Goal: Information Seeking & Learning: Find specific fact

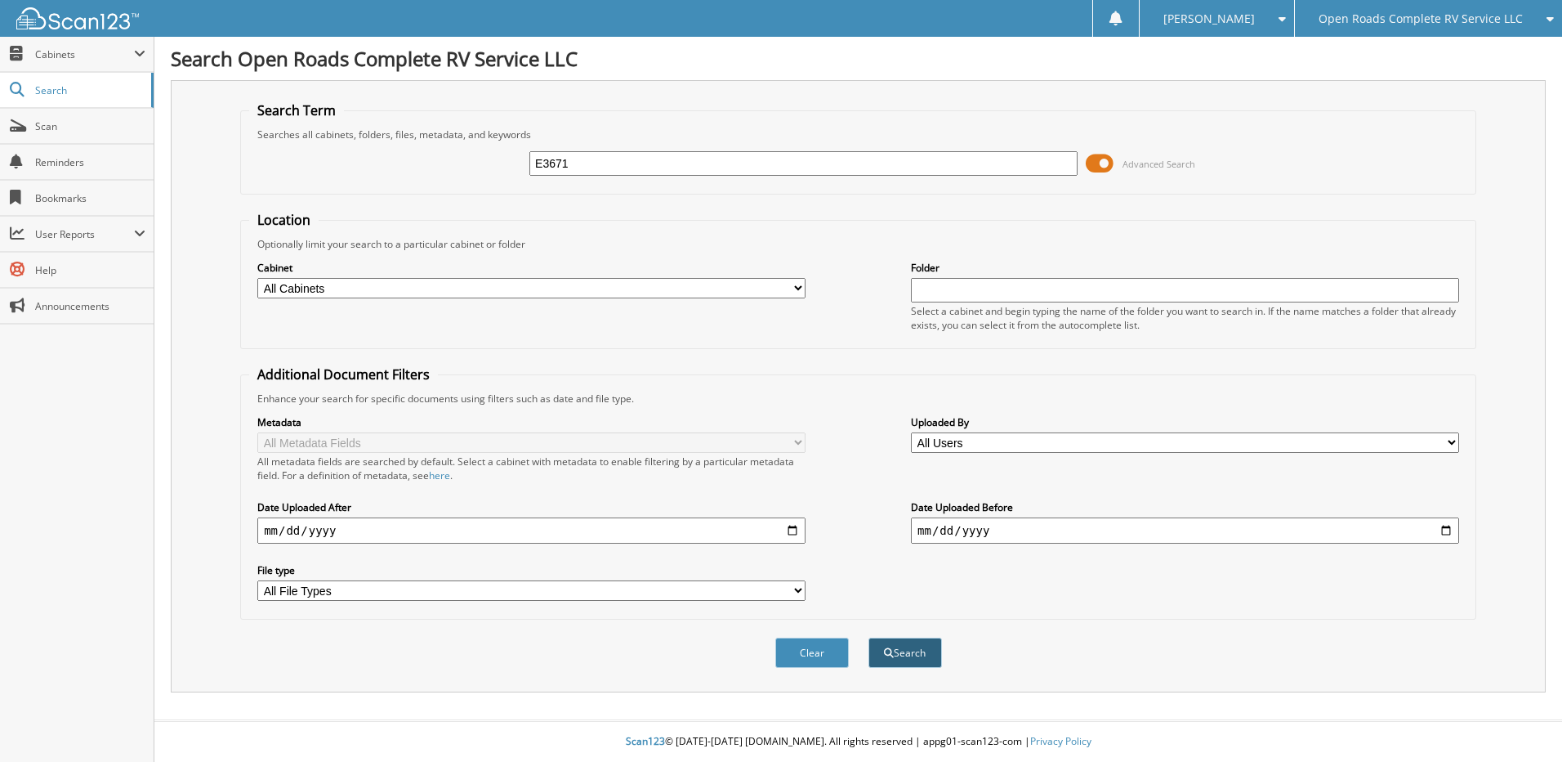
type input "E3671"
click at [923, 650] on button "Search" at bounding box center [906, 652] width 74 height 30
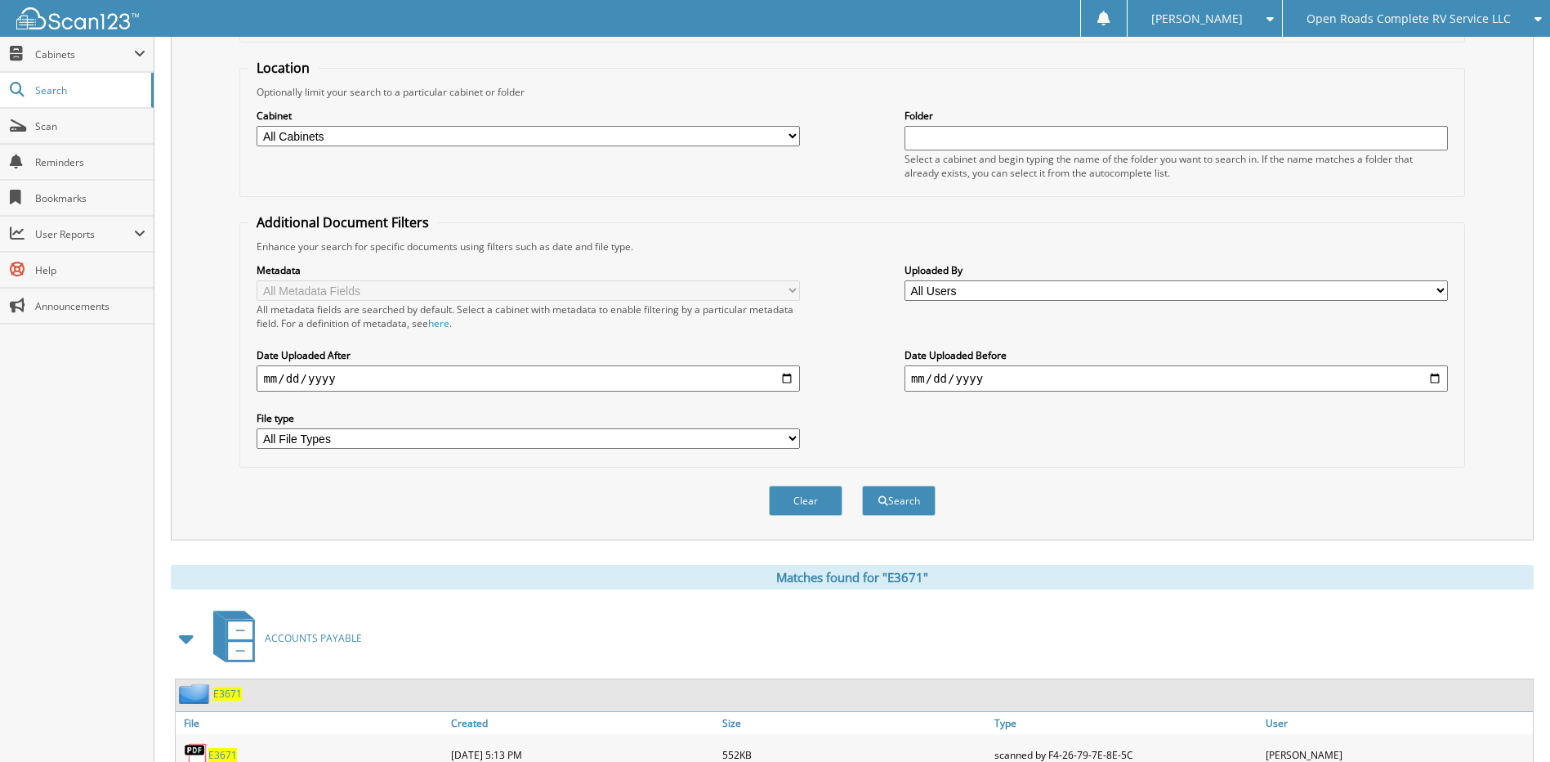
scroll to position [243, 0]
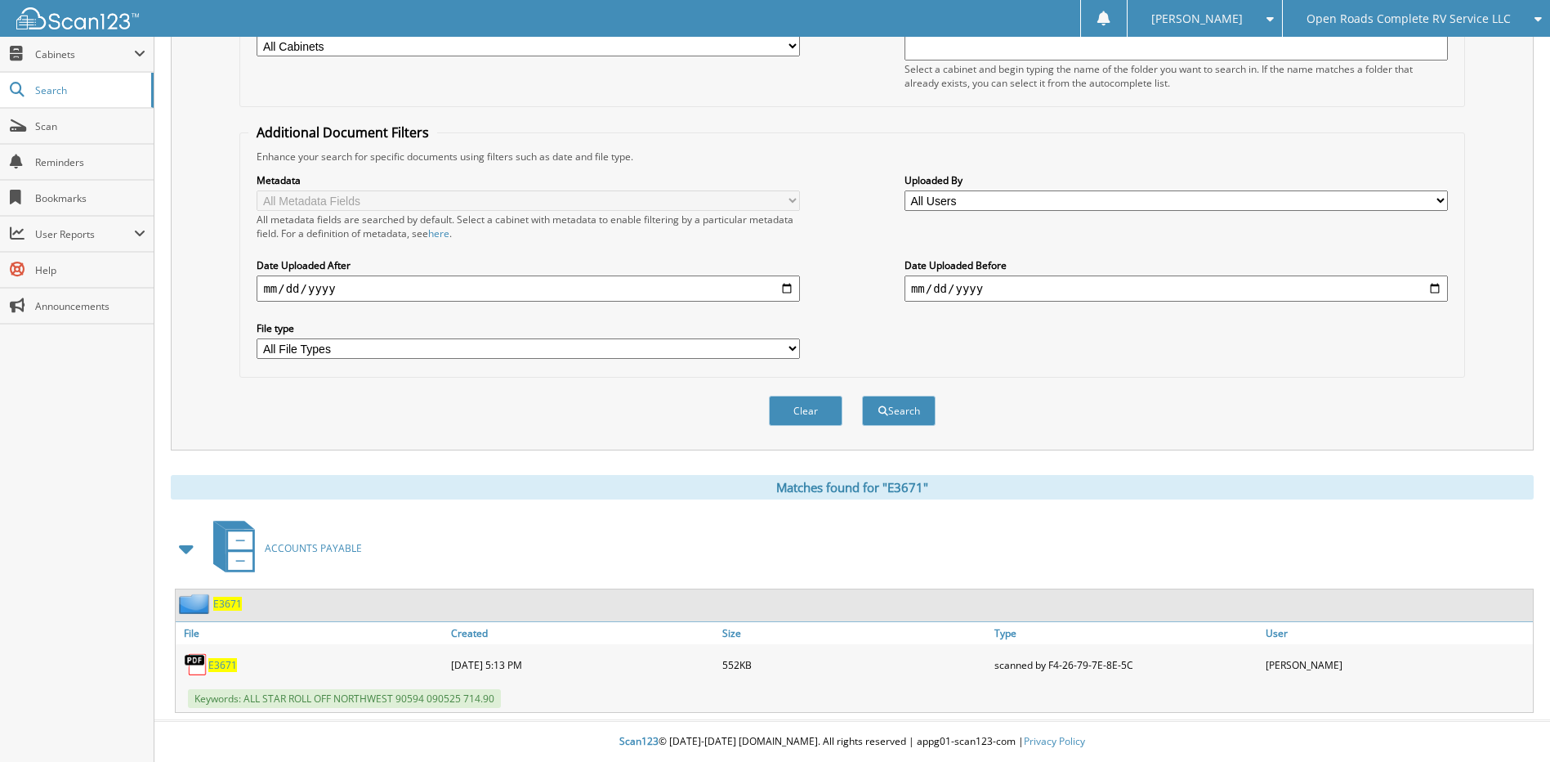
click at [221, 666] on span "E3671" at bounding box center [222, 665] width 29 height 14
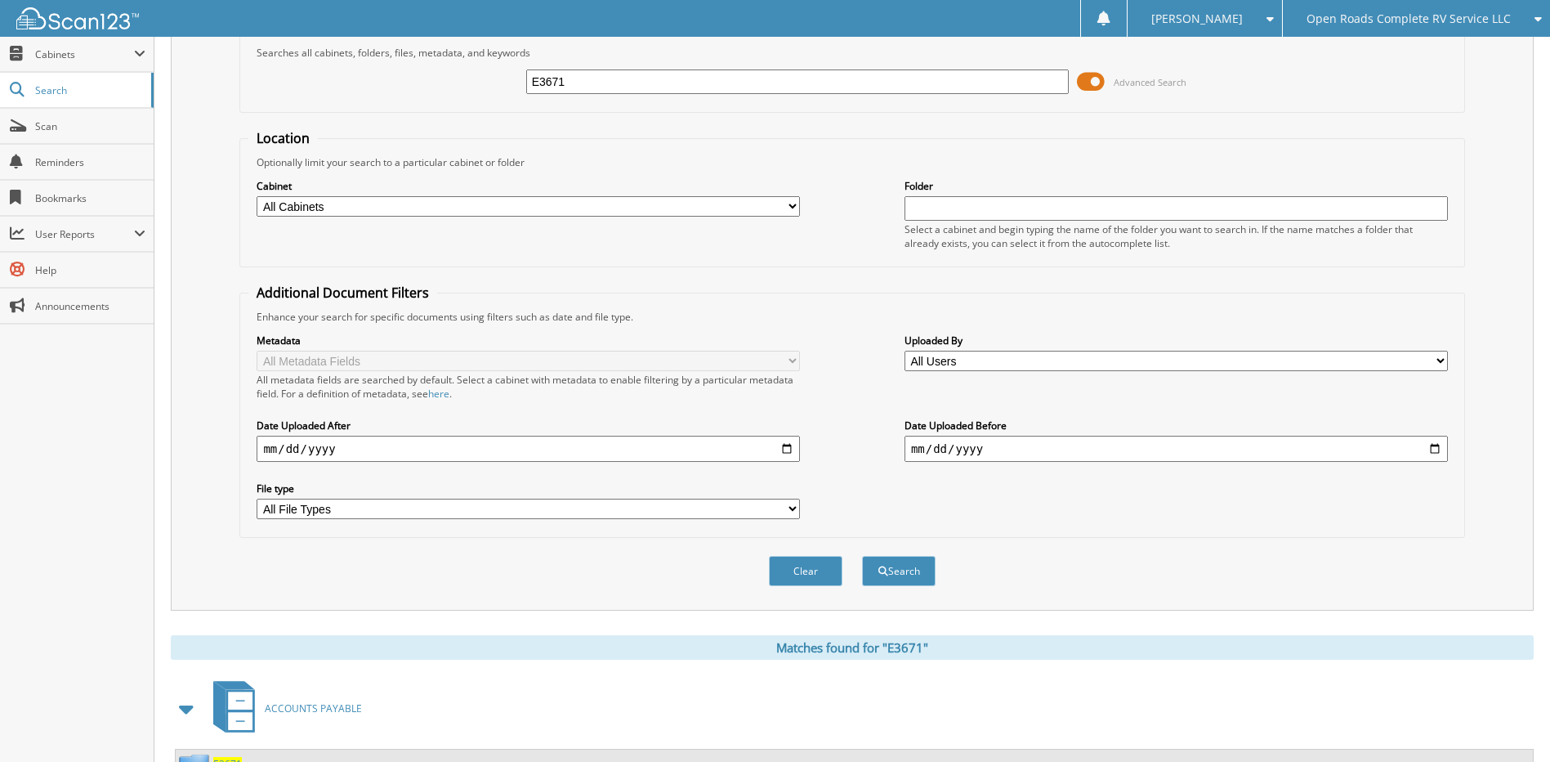
scroll to position [0, 0]
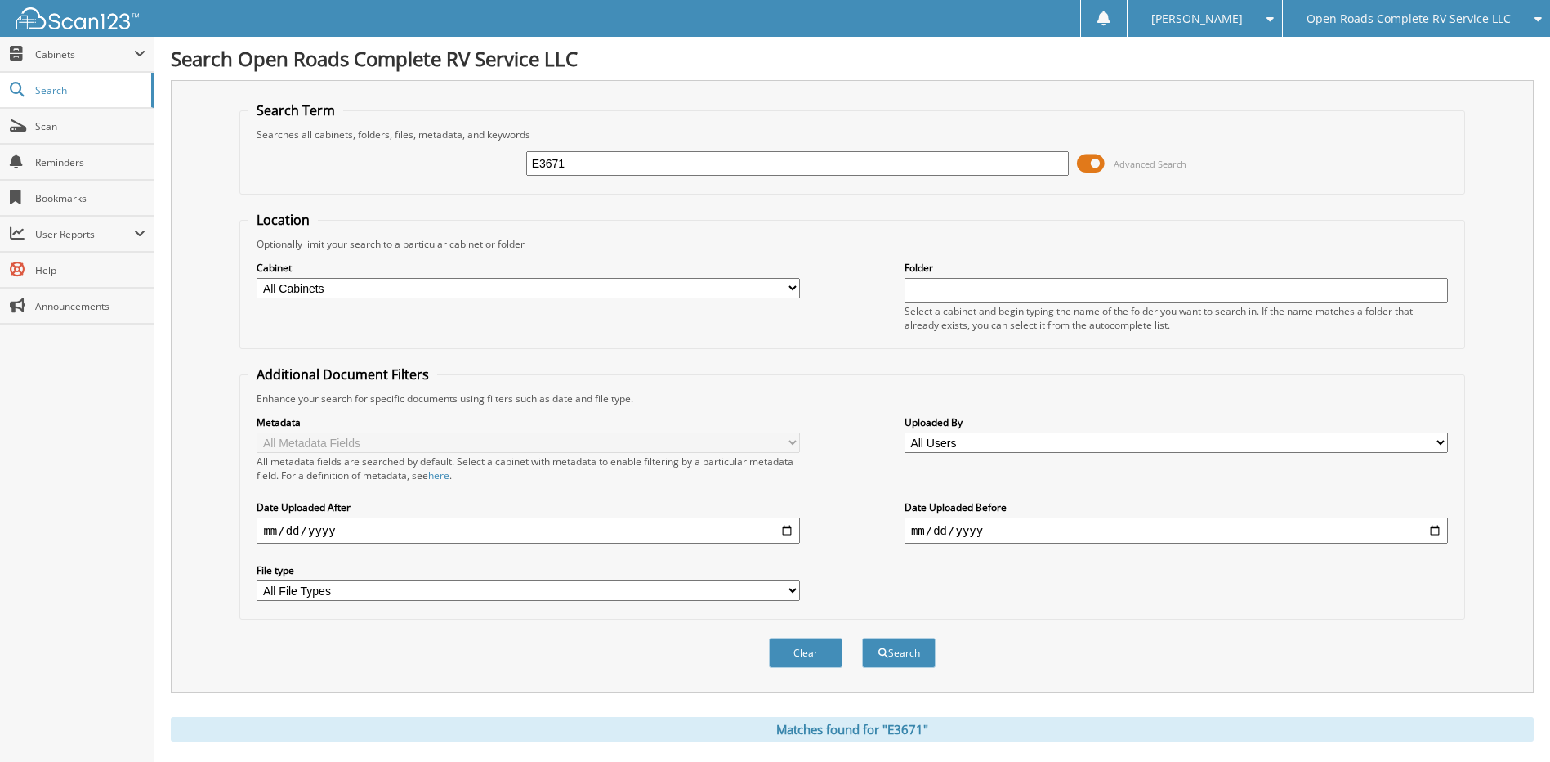
drag, startPoint x: 580, startPoint y: 168, endPoint x: 295, endPoint y: 170, distance: 285.2
click at [297, 169] on div "E3671 Advanced Search" at bounding box center [851, 163] width 1207 height 44
click at [543, 168] on input "text" at bounding box center [797, 163] width 543 height 25
type input "E3670"
click at [862, 637] on button "Search" at bounding box center [899, 652] width 74 height 30
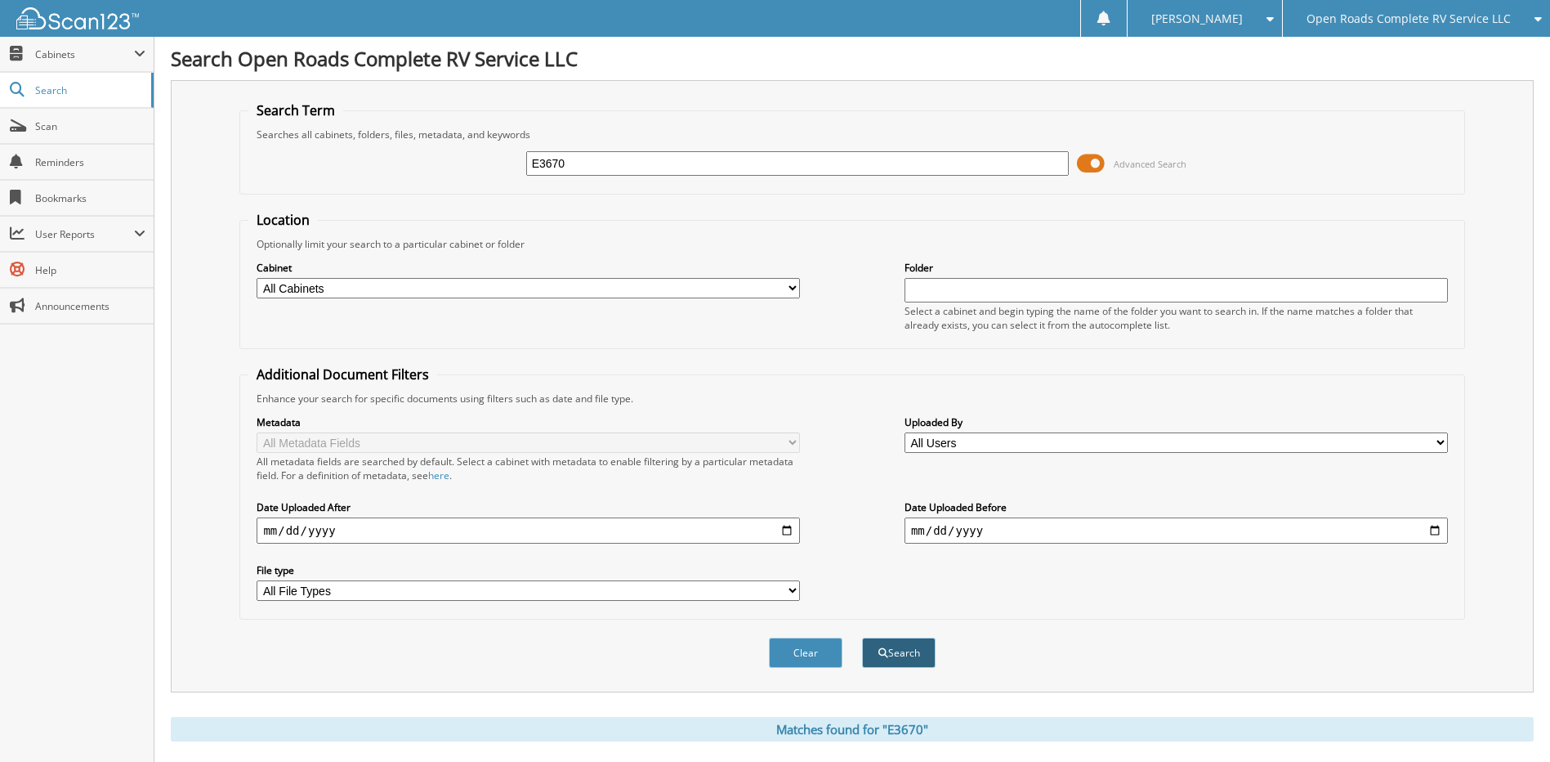
click at [896, 652] on button "Search" at bounding box center [899, 652] width 74 height 30
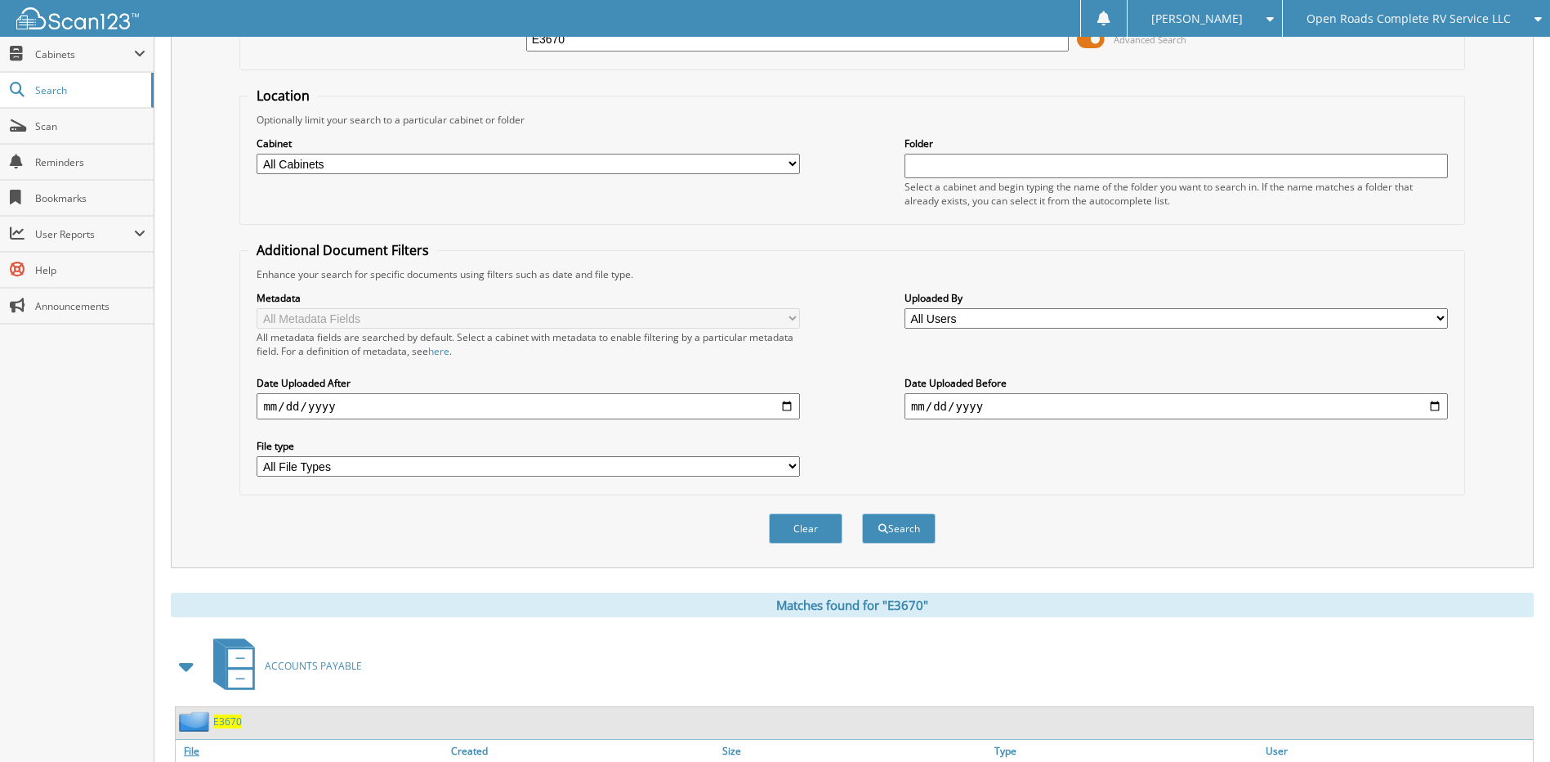
scroll to position [243, 0]
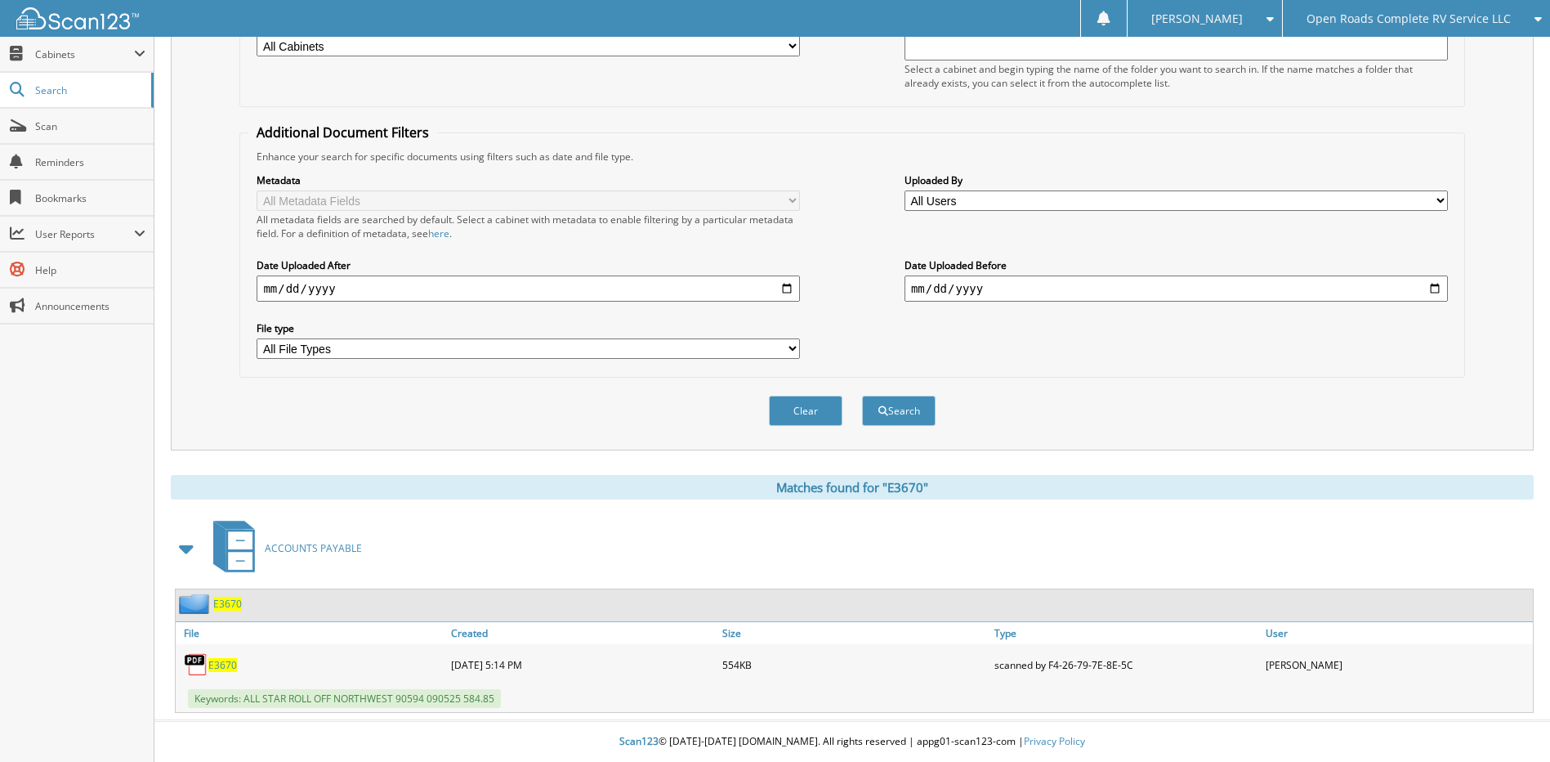
click at [227, 663] on span "E3670" at bounding box center [222, 665] width 29 height 14
